Goal: Information Seeking & Learning: Understand process/instructions

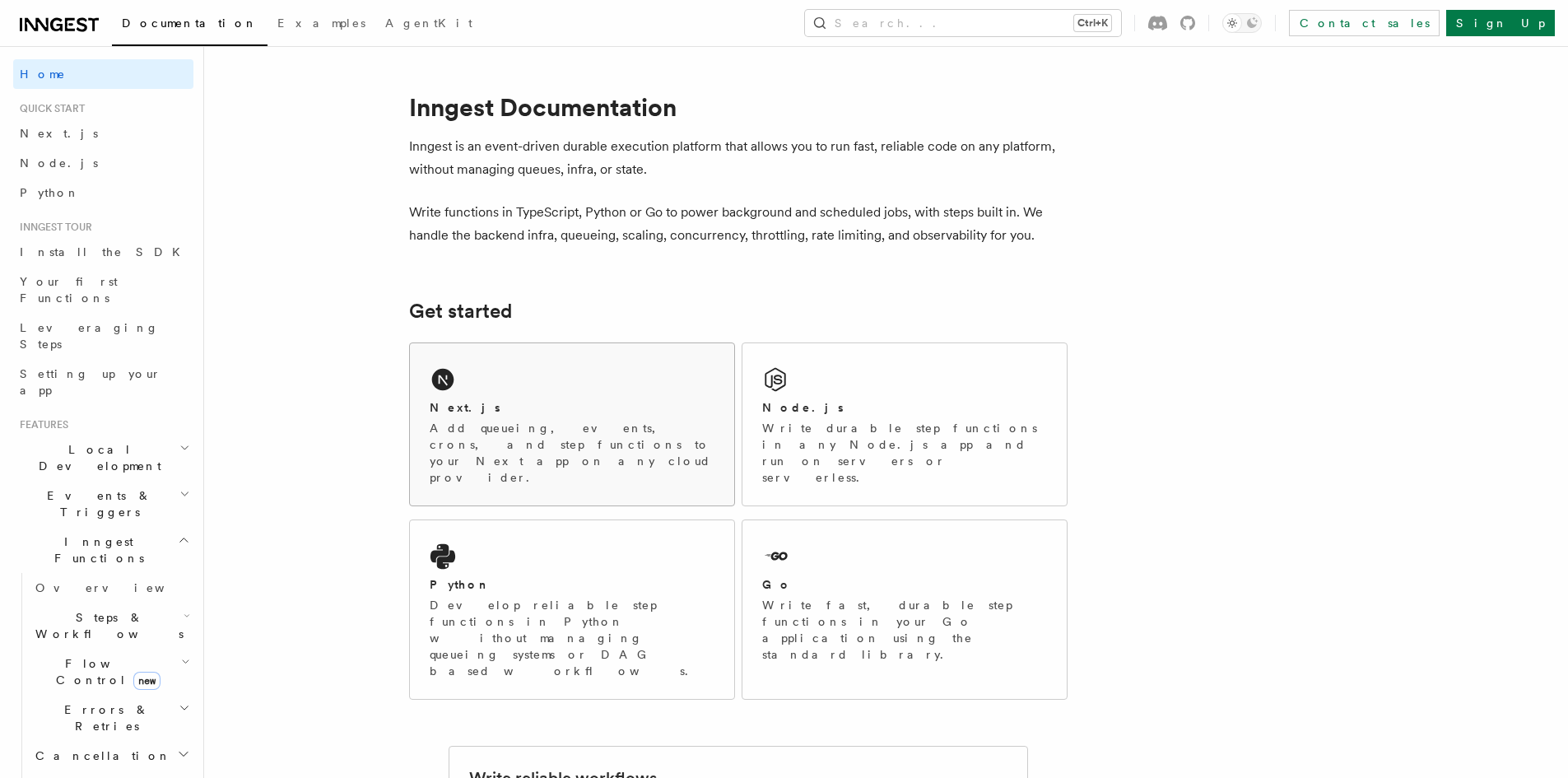
click at [451, 401] on h2 "Next.js" at bounding box center [464, 407] width 71 height 16
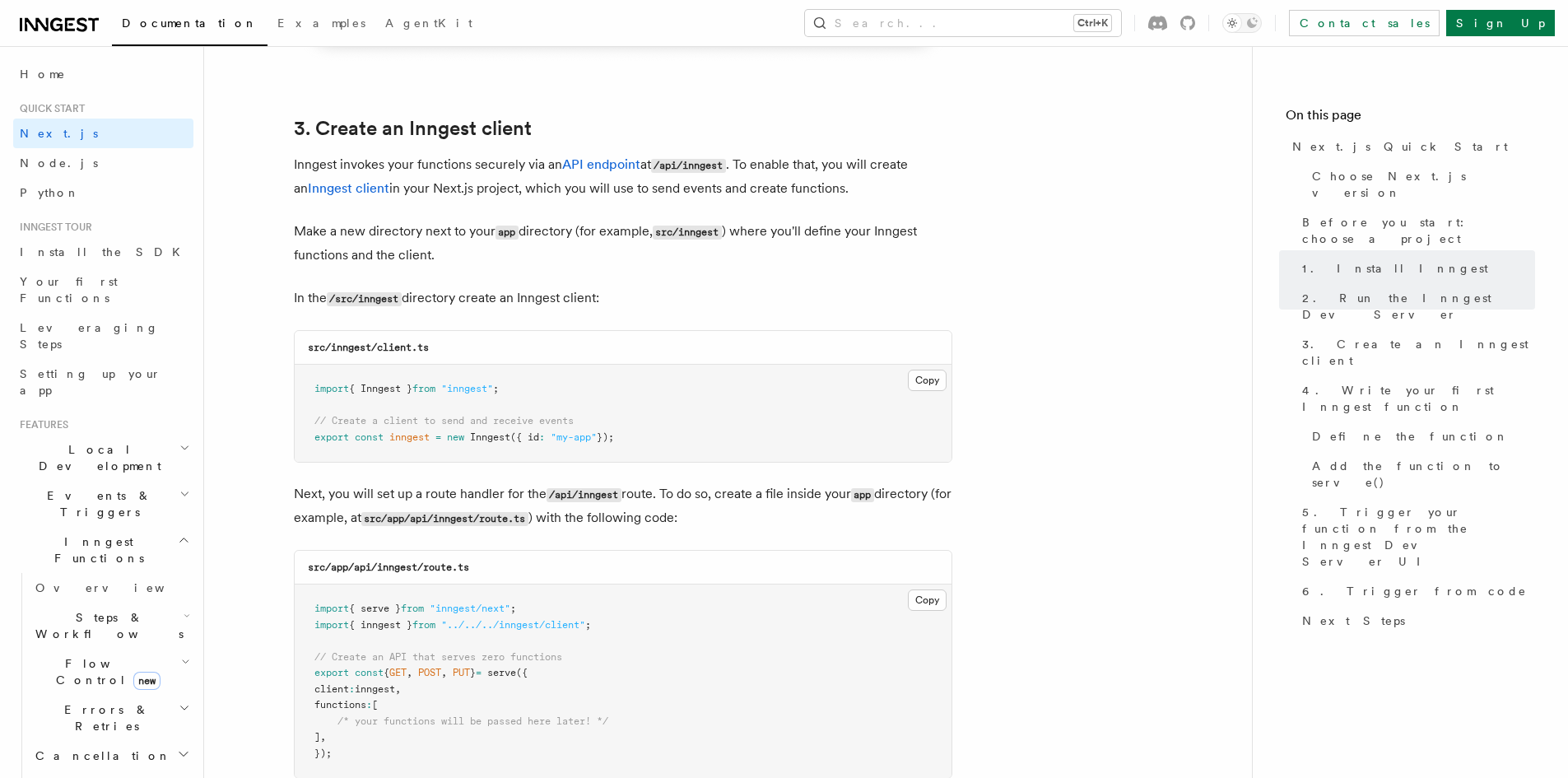
scroll to position [1811, 0]
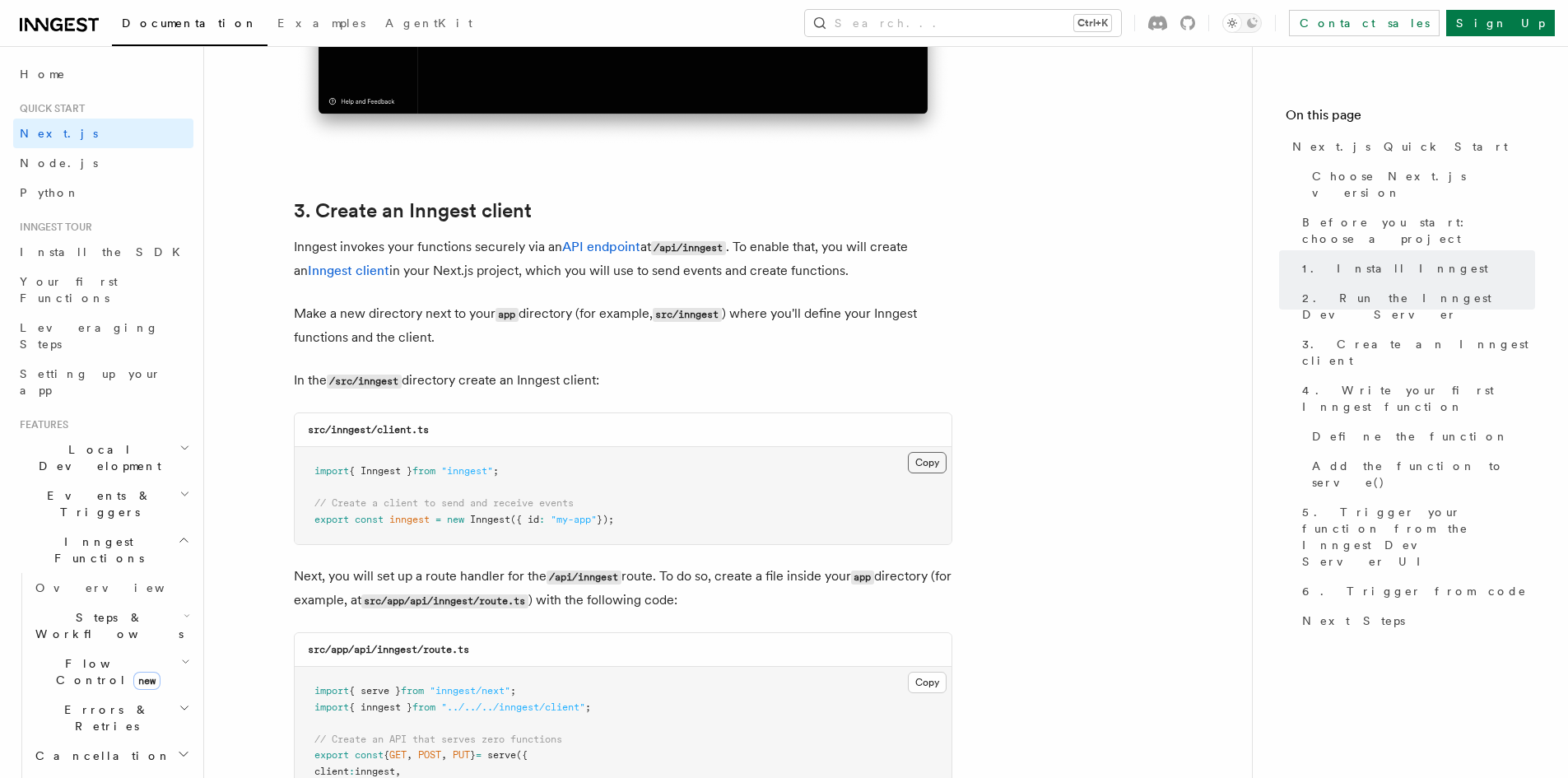
click at [925, 466] on button "Copy Copied" at bounding box center [926, 463] width 38 height 21
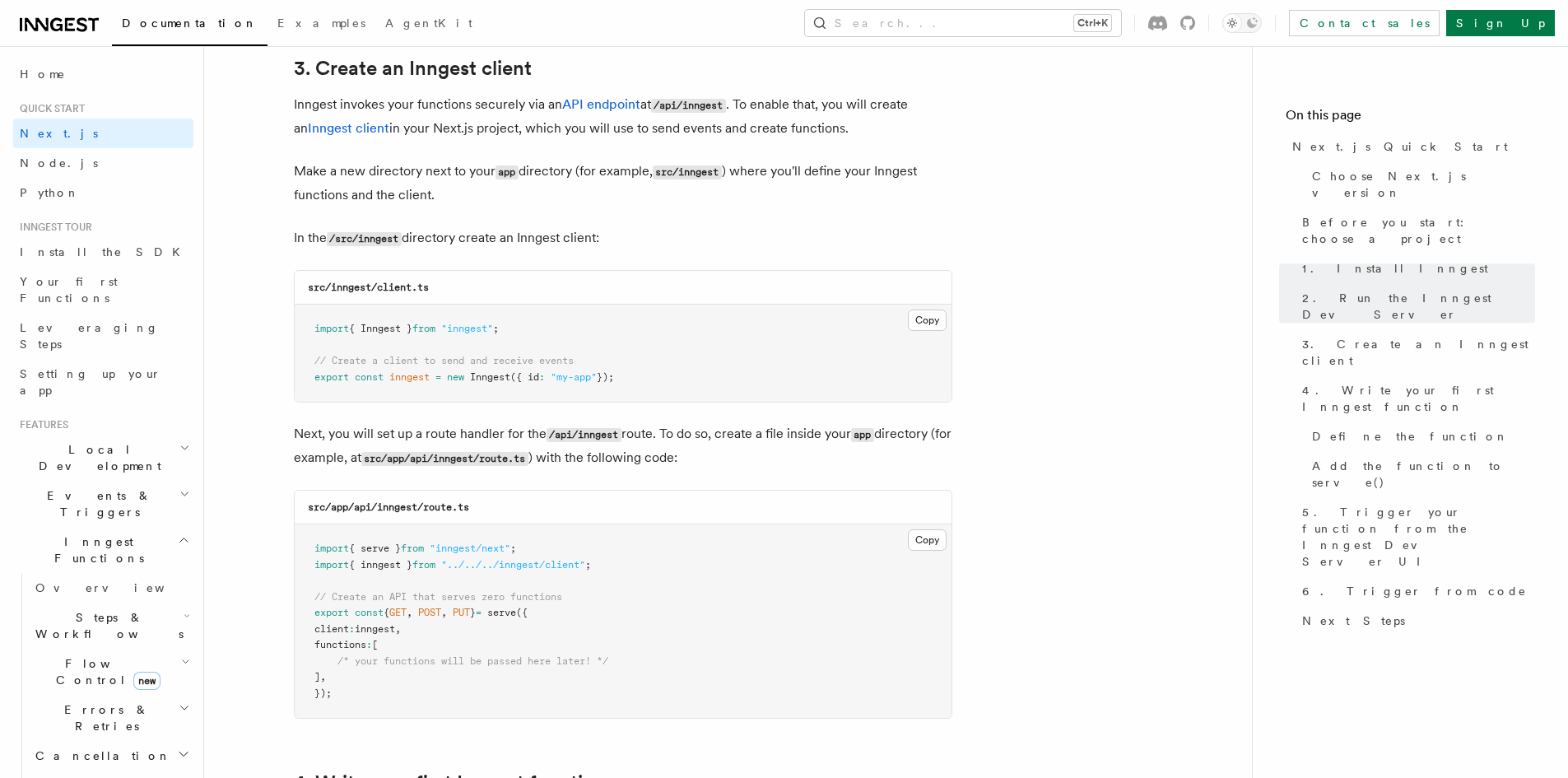
scroll to position [1976, 0]
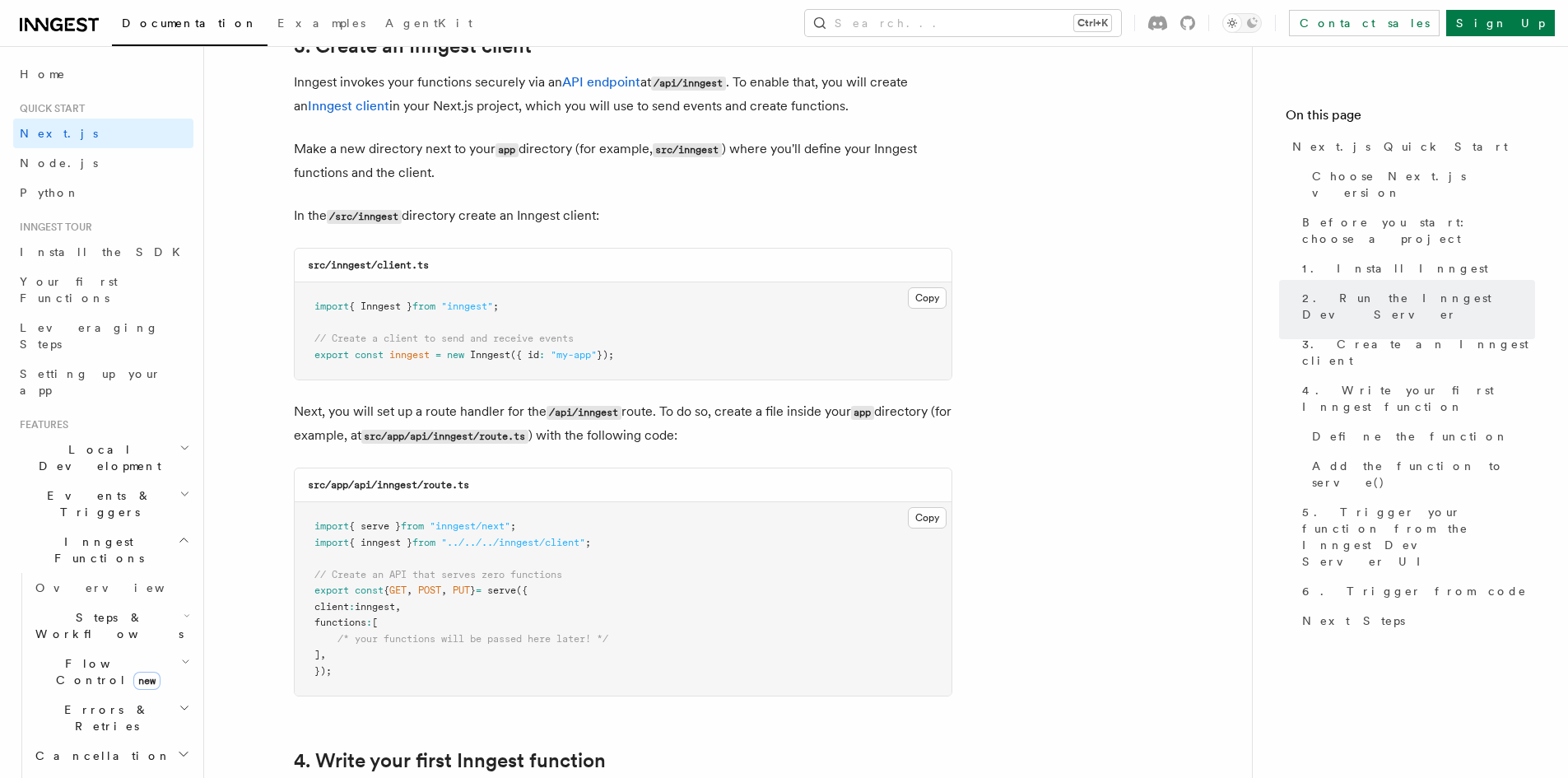
drag, startPoint x: 555, startPoint y: 435, endPoint x: 440, endPoint y: 436, distance: 115.0
click at [440, 436] on code "src/app/api/inngest/route.ts" at bounding box center [445, 437] width 167 height 14
copy code "api/inngest/route.ts"
click at [928, 519] on button "Copy Copied" at bounding box center [926, 518] width 38 height 21
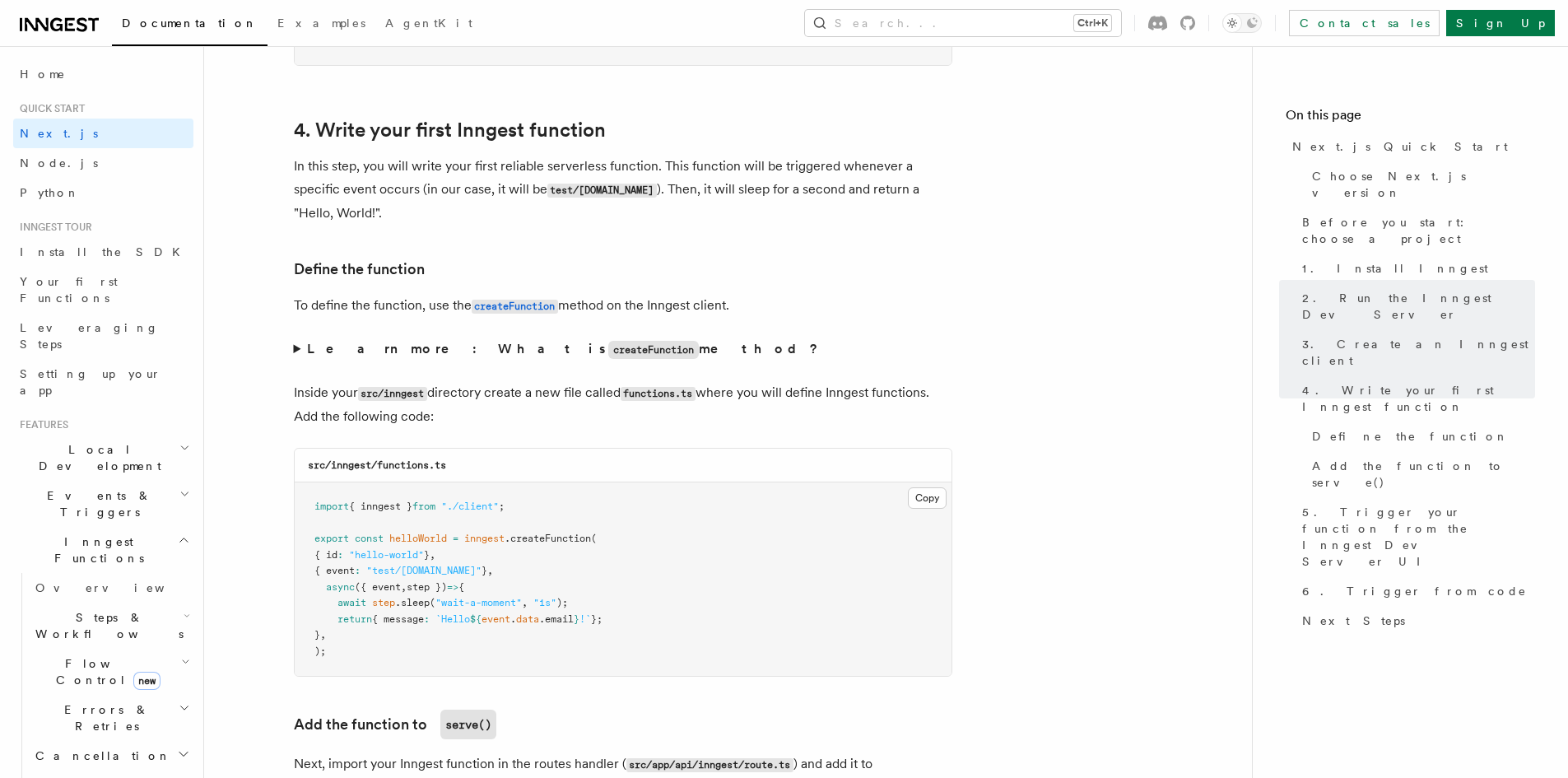
scroll to position [2635, 0]
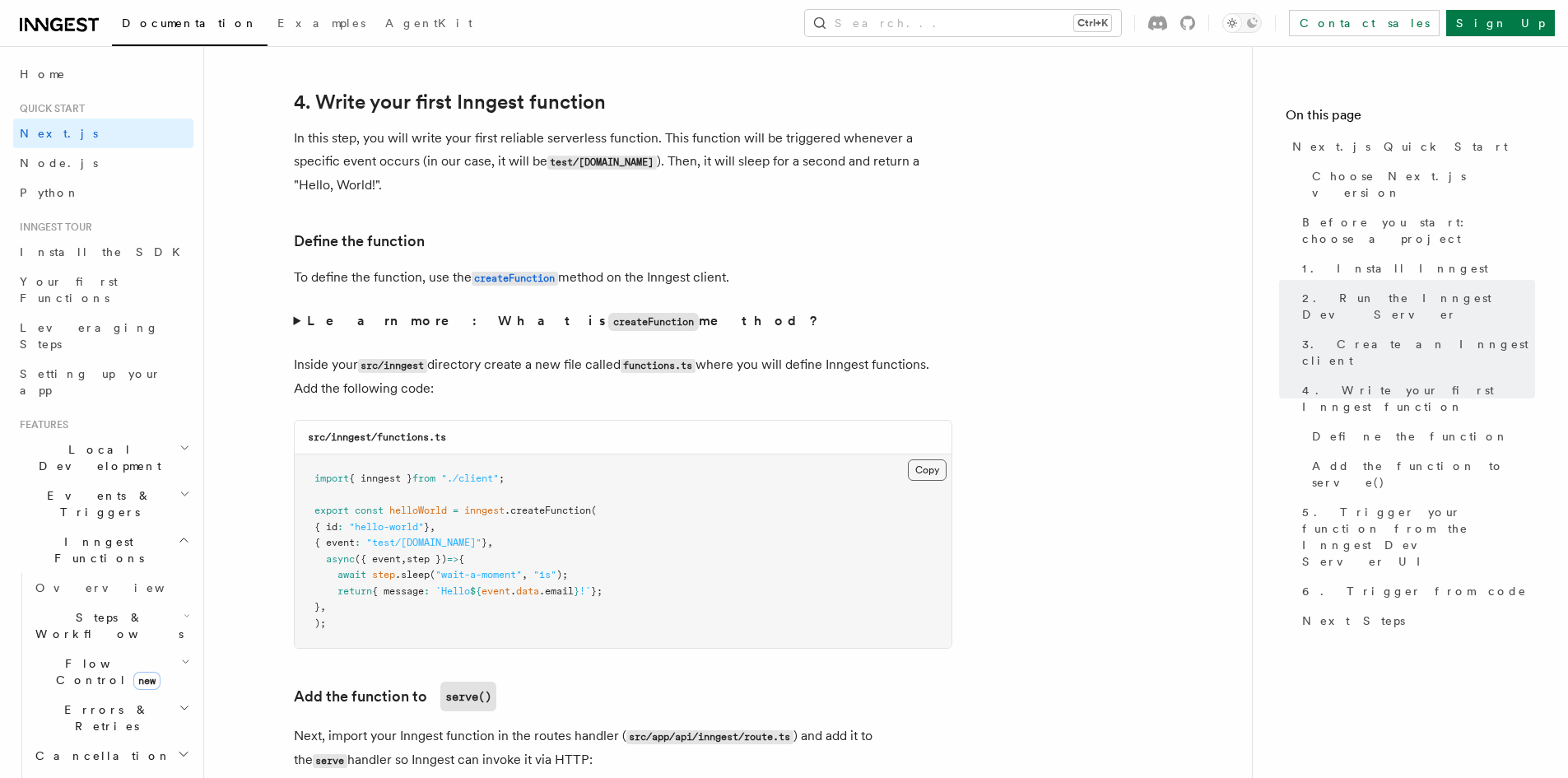
click at [923, 468] on button "Copy Copied" at bounding box center [926, 470] width 38 height 21
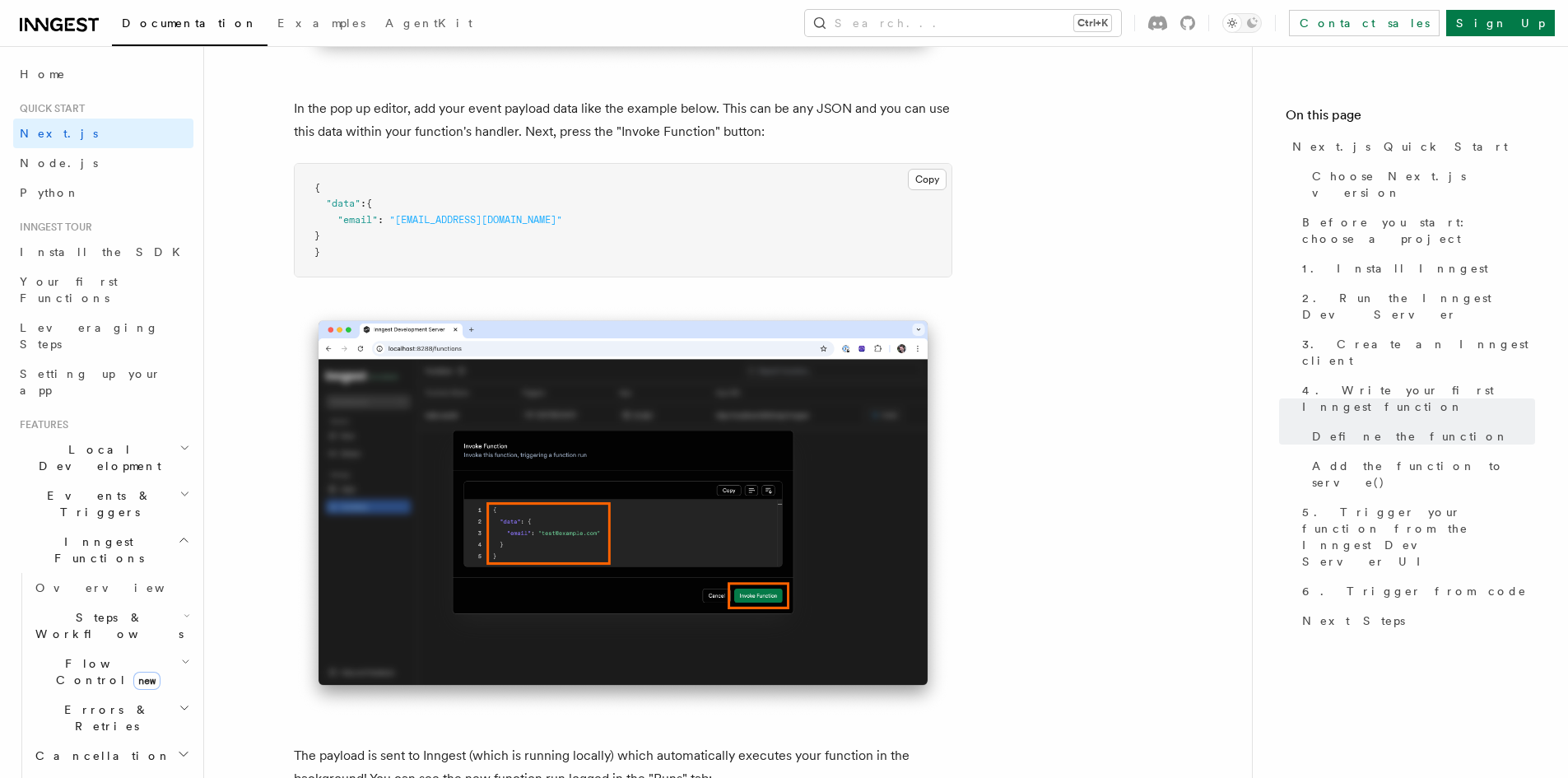
scroll to position [4858, 0]
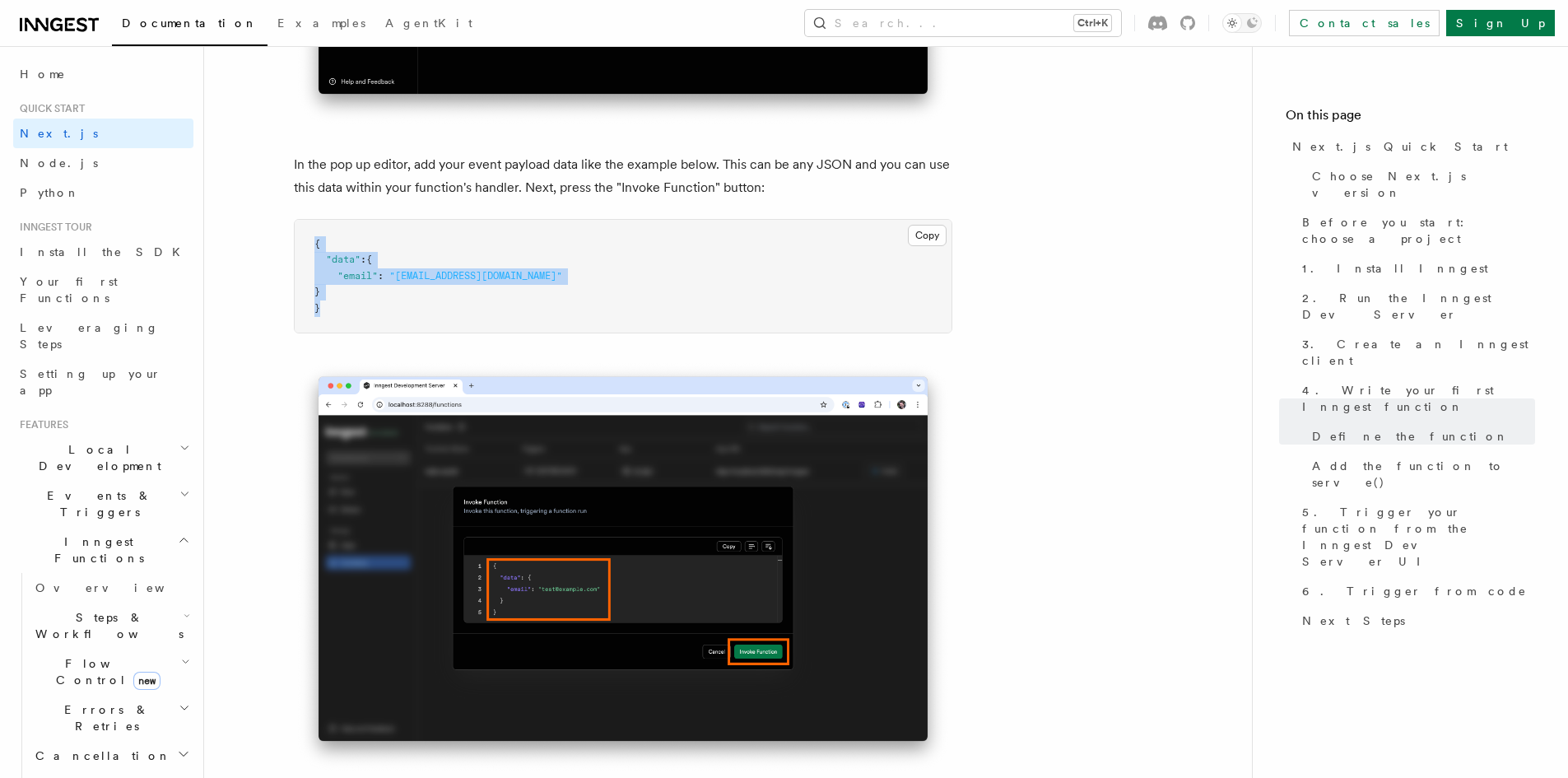
drag, startPoint x: 336, startPoint y: 311, endPoint x: 298, endPoint y: 240, distance: 80.5
click at [298, 240] on pre "{ "data" : { "email" : "[EMAIL_ADDRESS][DOMAIN_NAME]" } }" at bounding box center [623, 277] width 657 height 114
copy code "{ "data" : { "email" : "[EMAIL_ADDRESS][DOMAIN_NAME]" } }"
click at [942, 189] on p "In the pop up editor, add your event payload data like the example below. This …" at bounding box center [623, 176] width 659 height 47
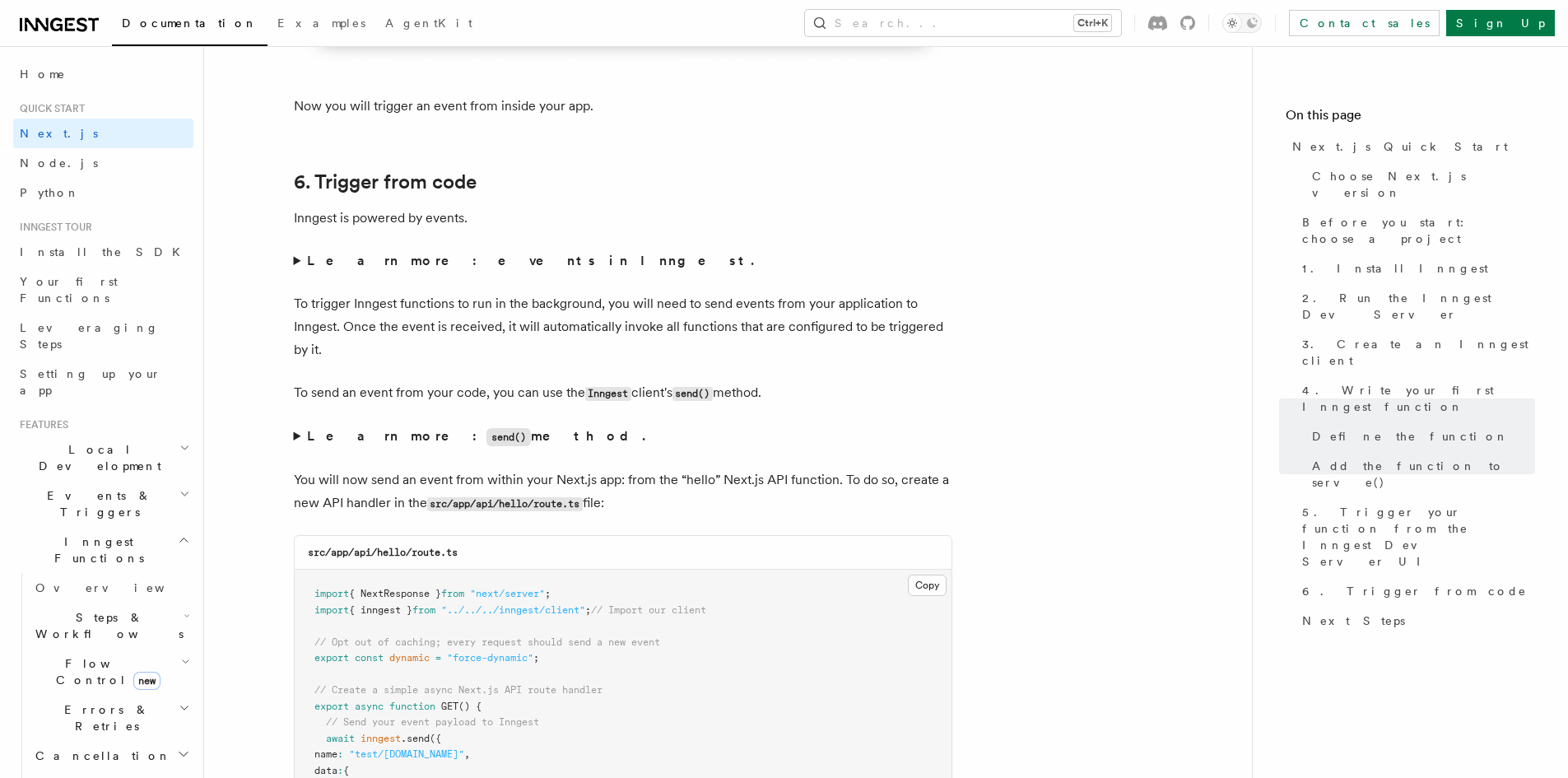
scroll to position [8234, 0]
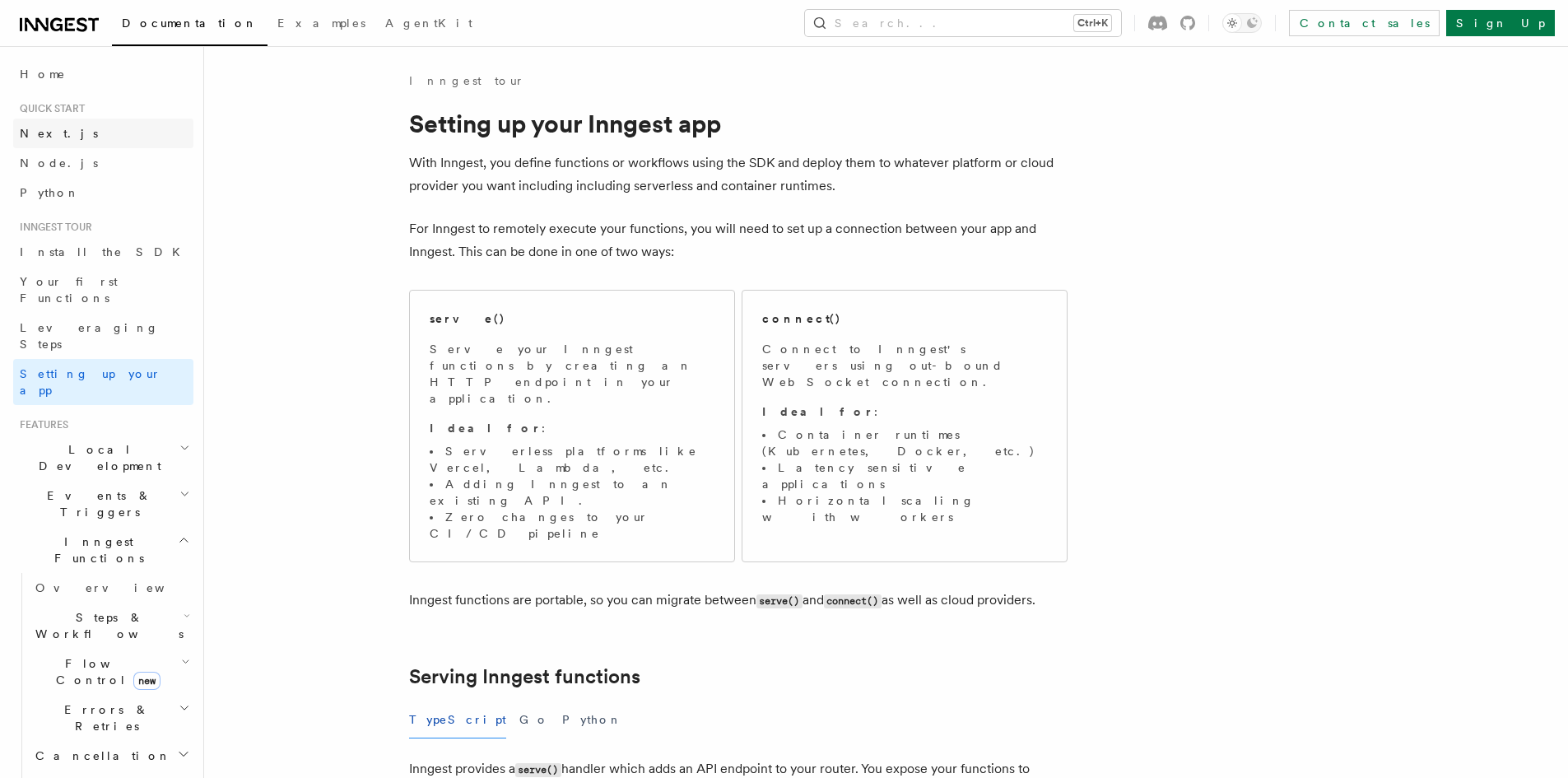
click at [22, 127] on span "Next.js" at bounding box center [58, 133] width 78 height 13
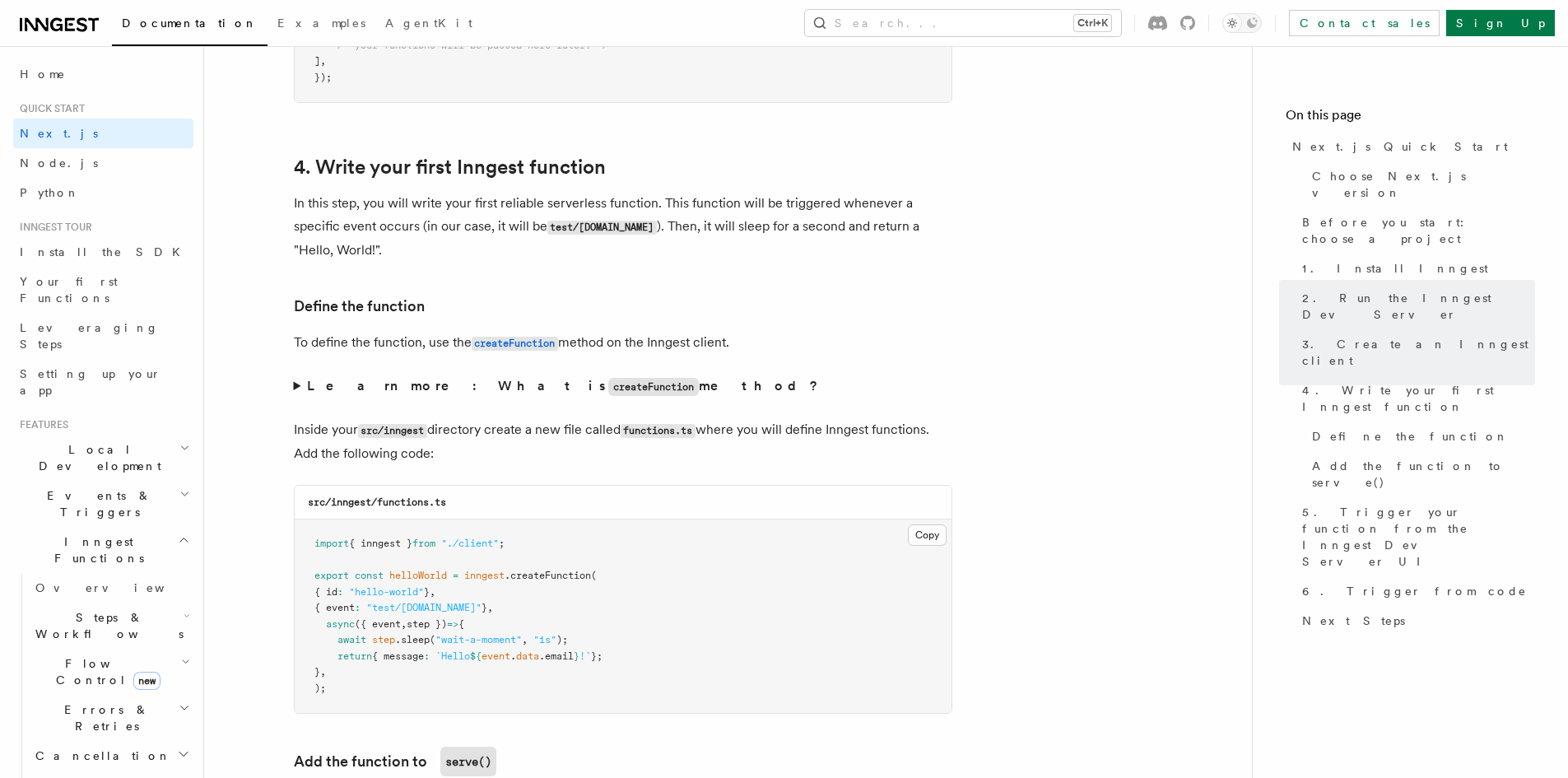
scroll to position [2635, 0]
